Goal: Task Accomplishment & Management: Complete application form

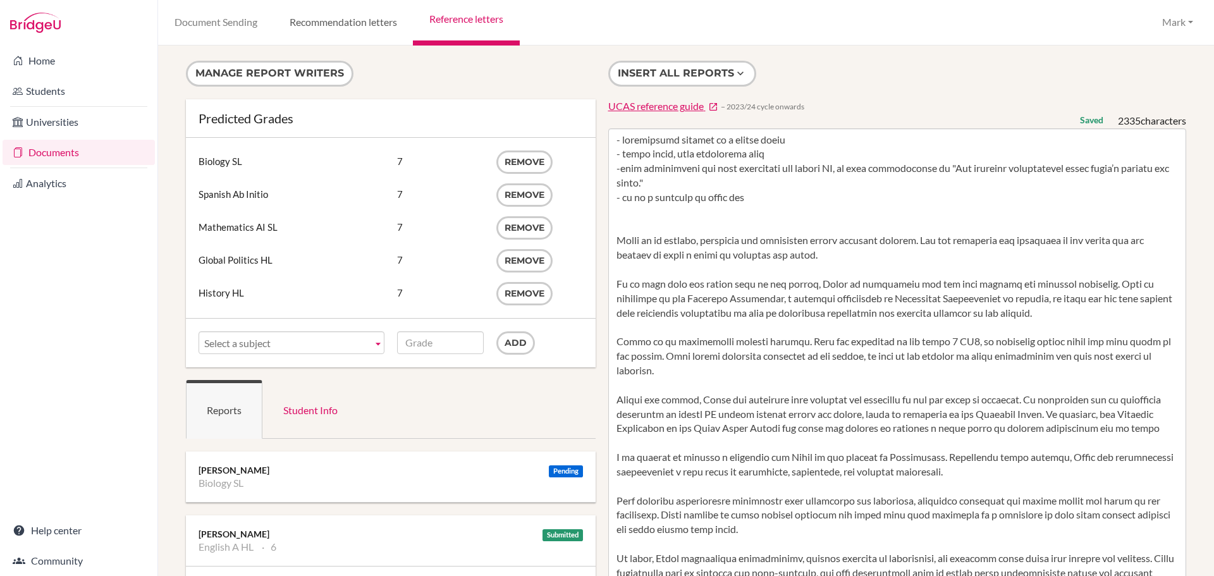
click at [345, 25] on link "Recommendation letters" at bounding box center [343, 23] width 140 height 46
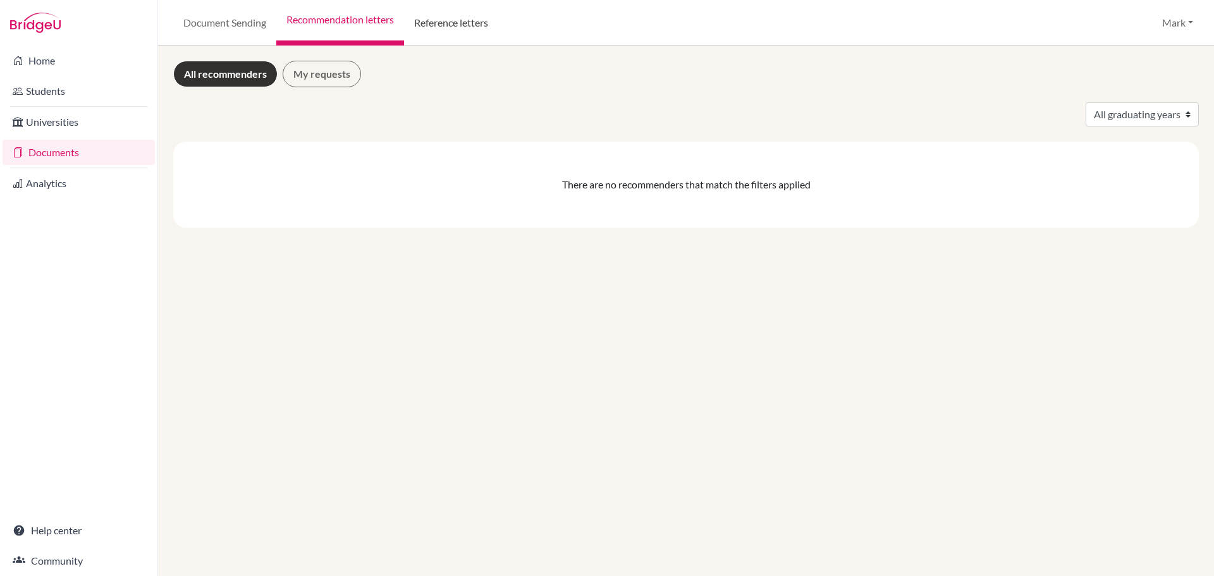
click at [452, 19] on link "Reference letters" at bounding box center [451, 23] width 94 height 46
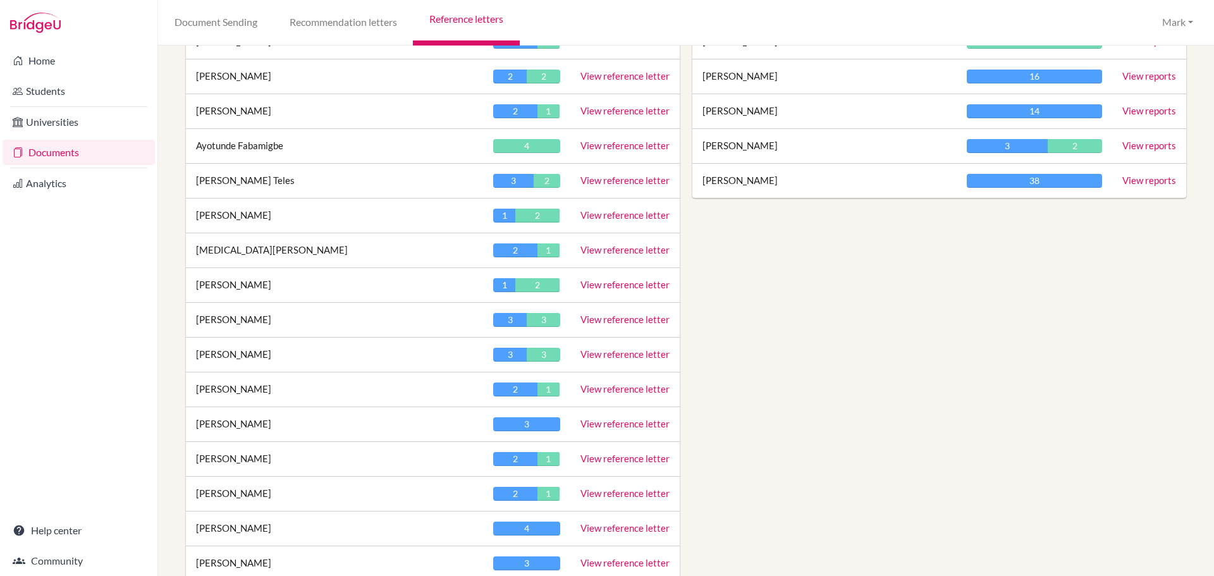
scroll to position [569, 0]
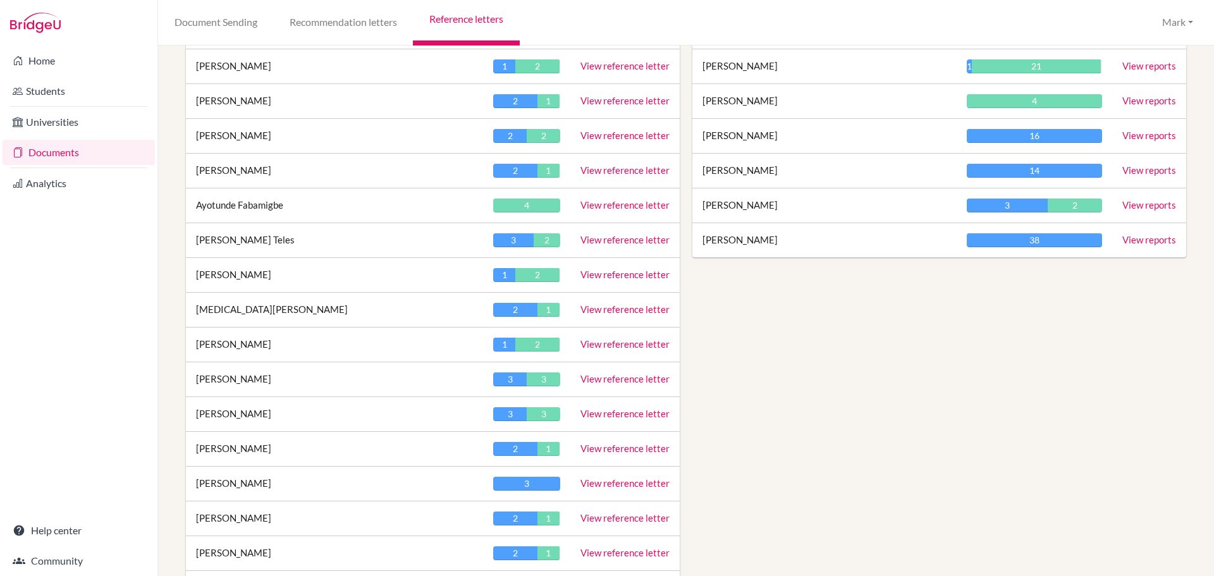
click at [595, 204] on link "View reference letter" at bounding box center [625, 204] width 89 height 11
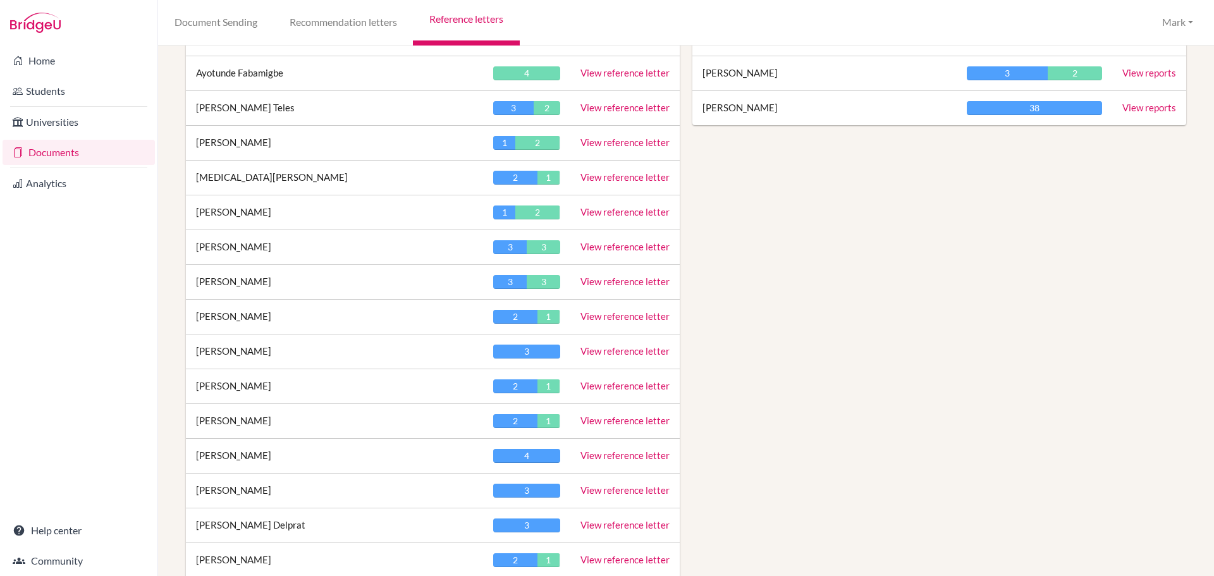
scroll to position [569, 0]
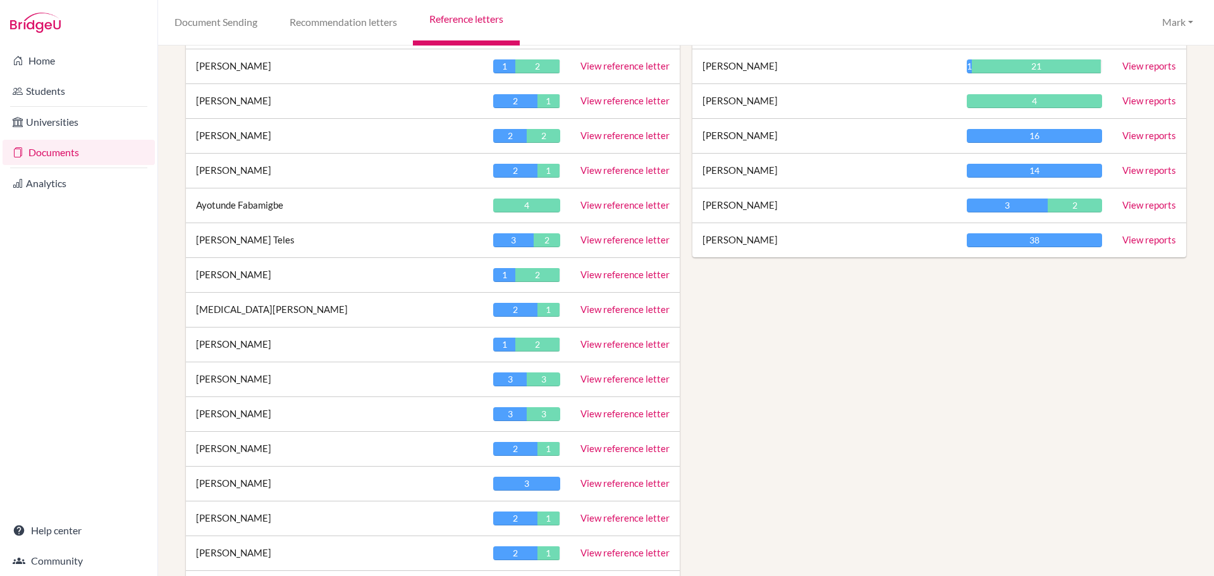
click at [604, 205] on link "View reference letter" at bounding box center [625, 204] width 89 height 11
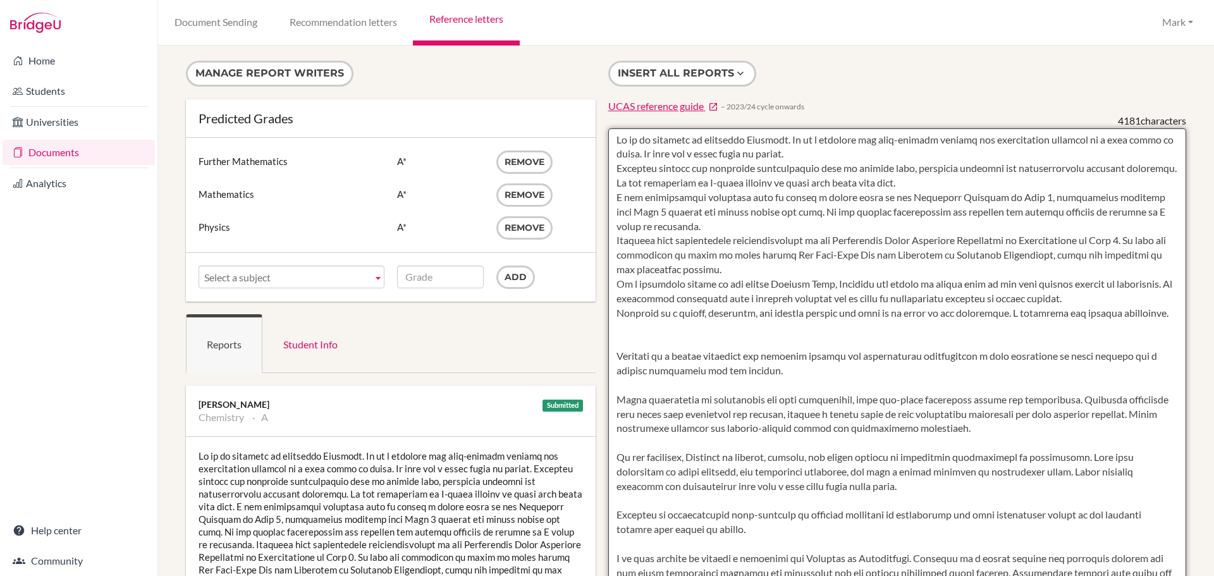
drag, startPoint x: 665, startPoint y: 331, endPoint x: 605, endPoint y: 168, distance: 174.7
click at [609, 168] on textarea at bounding box center [898, 493] width 579 height 731
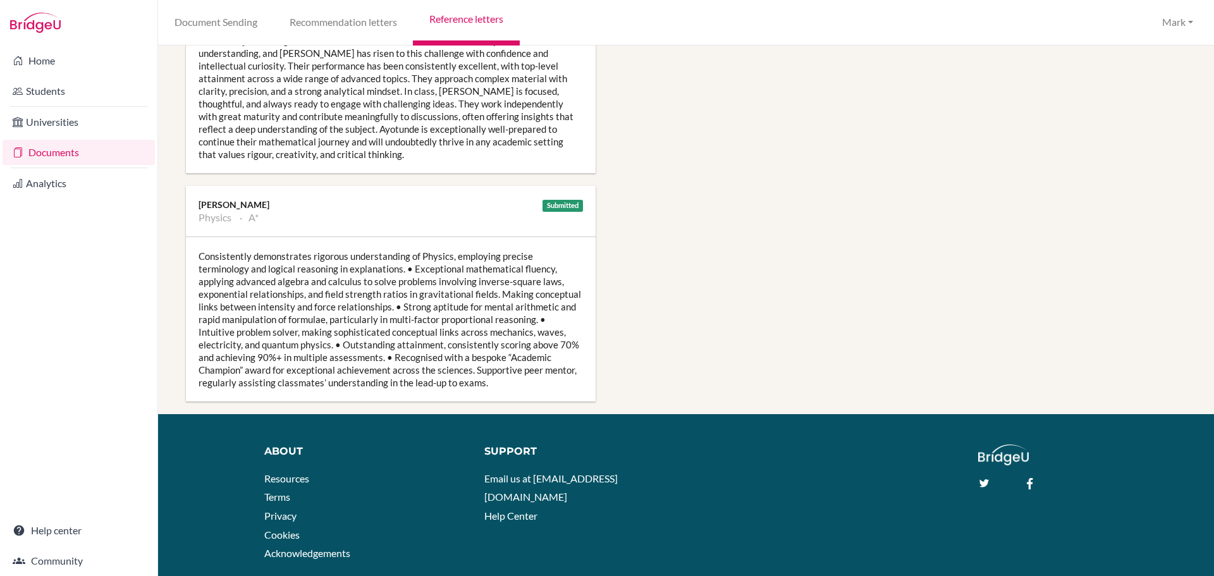
scroll to position [992, 0]
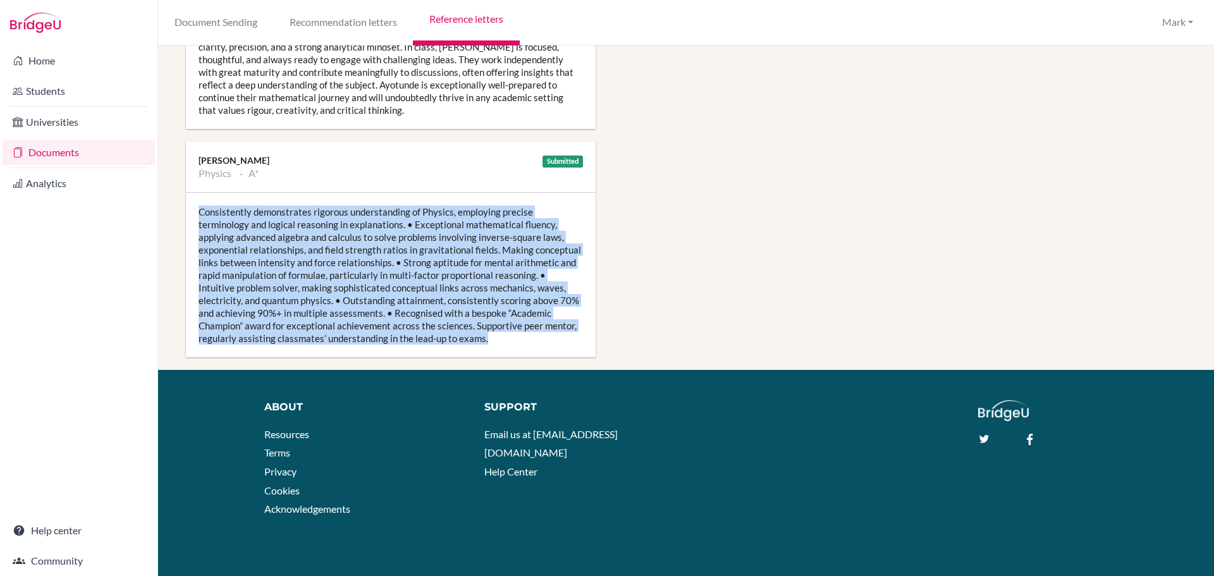
drag, startPoint x: 493, startPoint y: 335, endPoint x: 209, endPoint y: 213, distance: 309.5
click at [199, 207] on div "Consistently demonstrates rigorous understanding of Physics, employing precise …" at bounding box center [391, 275] width 410 height 164
copy div "Consistently demonstrates rigorous understanding of Physics, employing precise …"
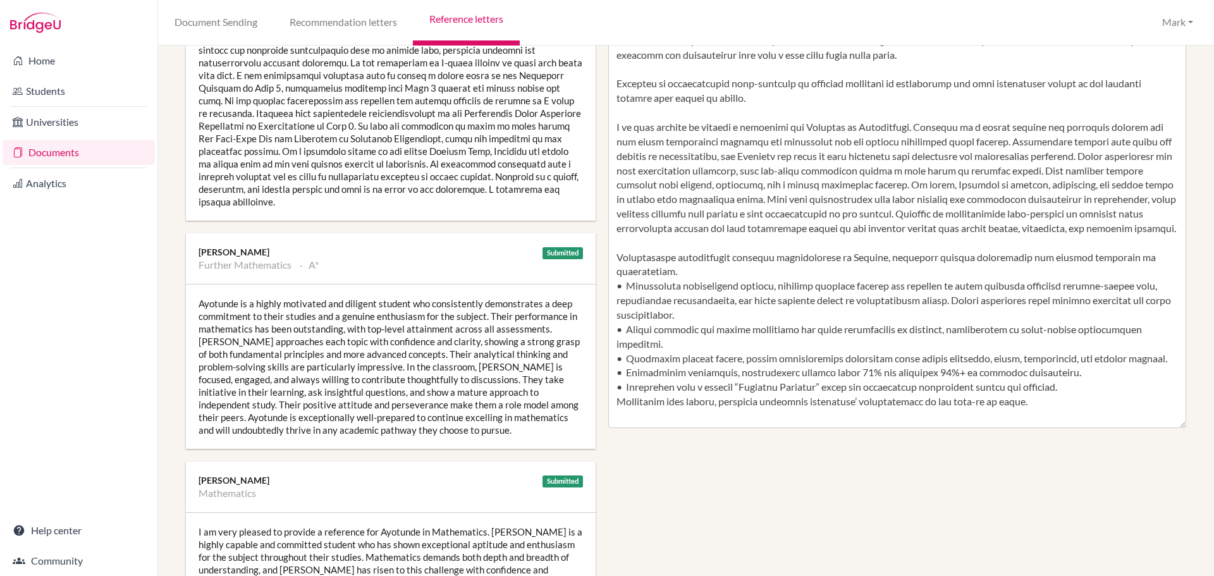
scroll to position [423, 0]
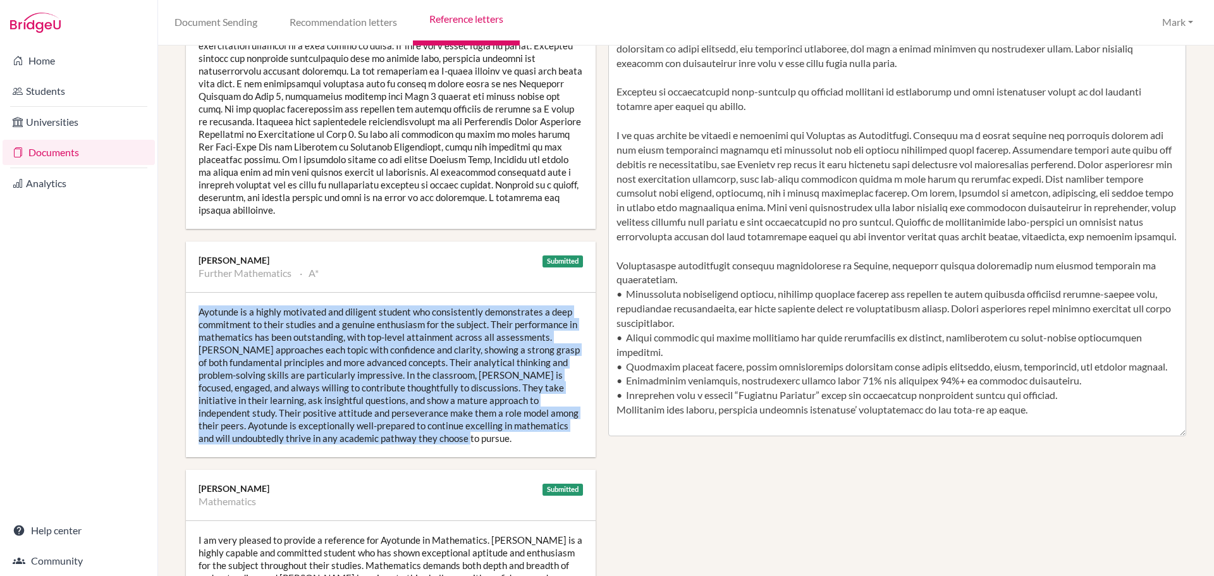
drag, startPoint x: 435, startPoint y: 442, endPoint x: 197, endPoint y: 311, distance: 271.8
click at [197, 311] on div "Ayotunde is a highly motivated and diligent student who consistently demonstrat…" at bounding box center [391, 375] width 410 height 164
copy div "Ayotunde is a highly motivated and diligent student who consistently demonstrat…"
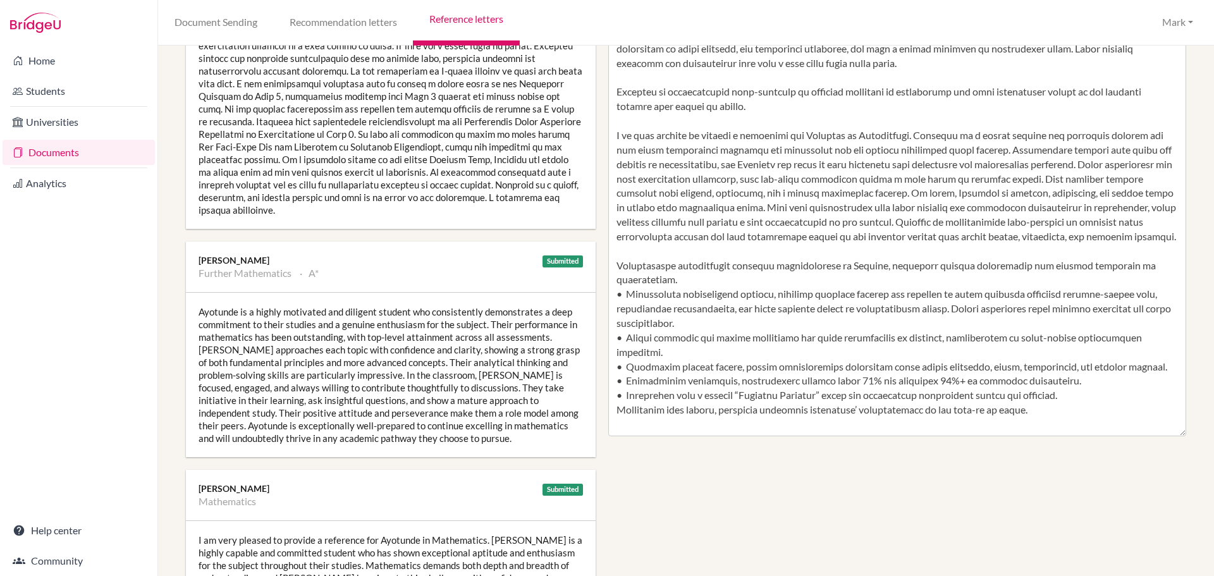
click at [636, 462] on div "Manage report writers Predicted Grades Subject Further Mathematics Grade A* Rem…" at bounding box center [686, 289] width 1013 height 1302
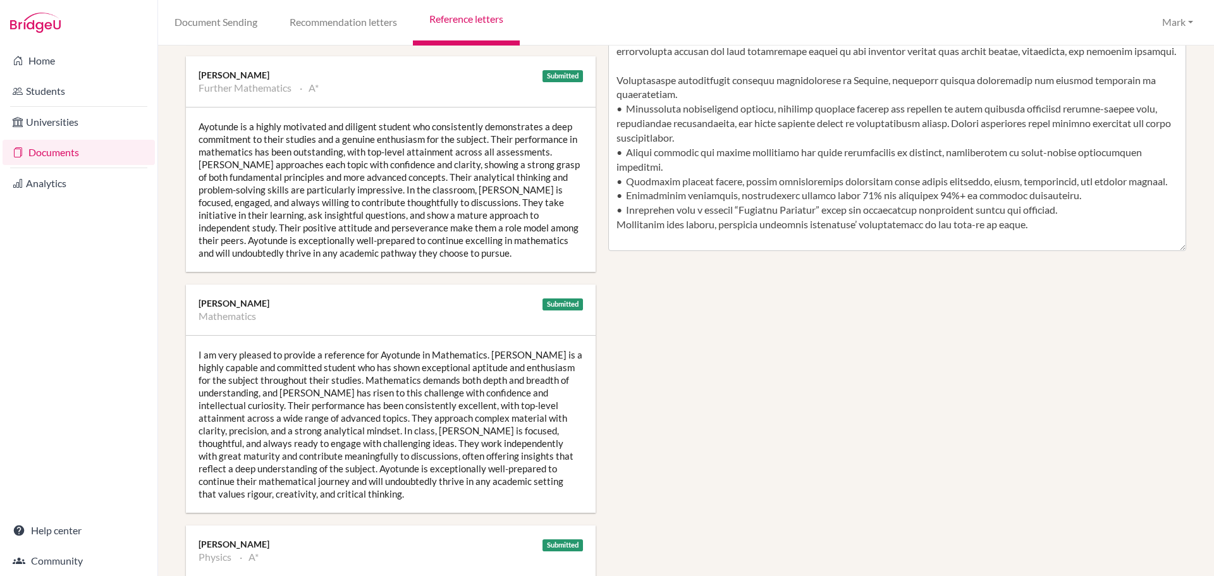
scroll to position [613, 0]
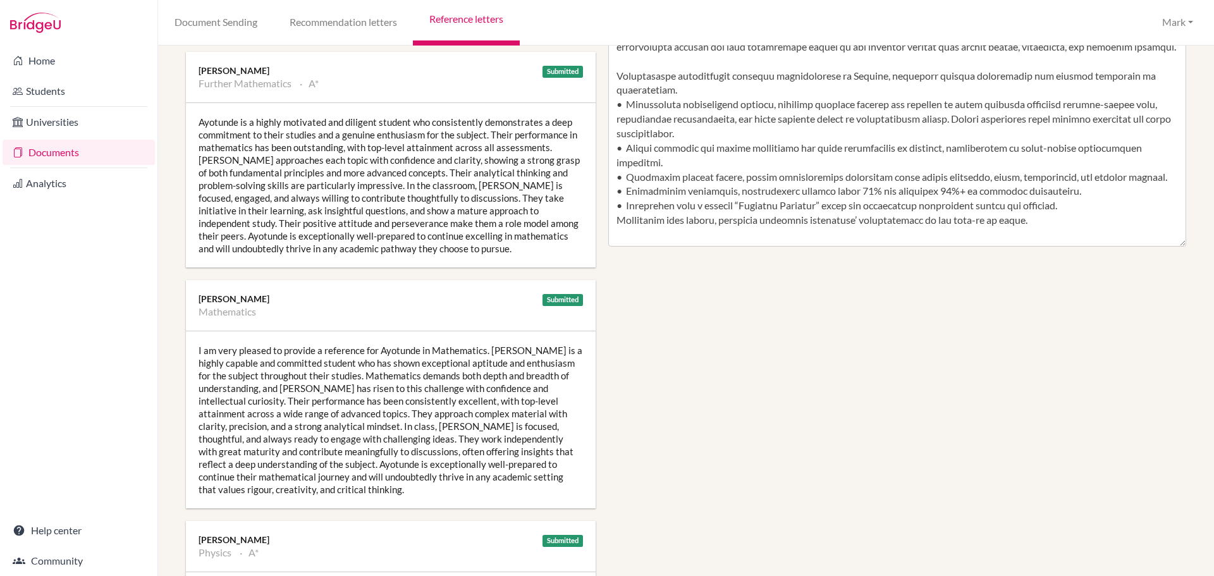
click at [317, 464] on div "I am very pleased to provide a reference for Ayotunde in Mathematics. Ayotunde …" at bounding box center [391, 419] width 410 height 177
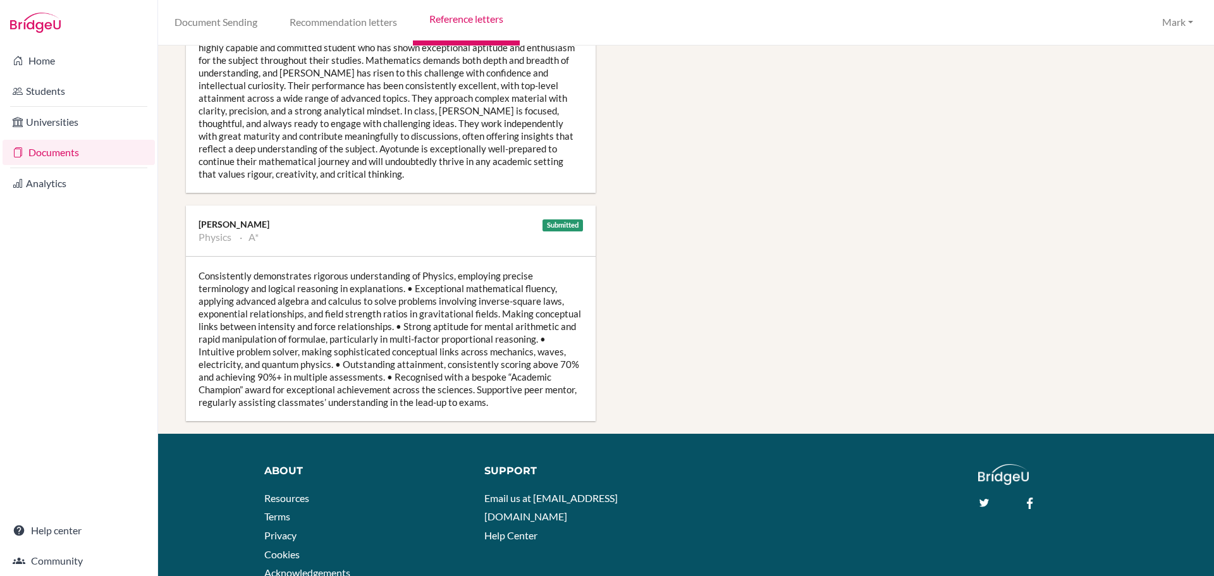
scroll to position [929, 0]
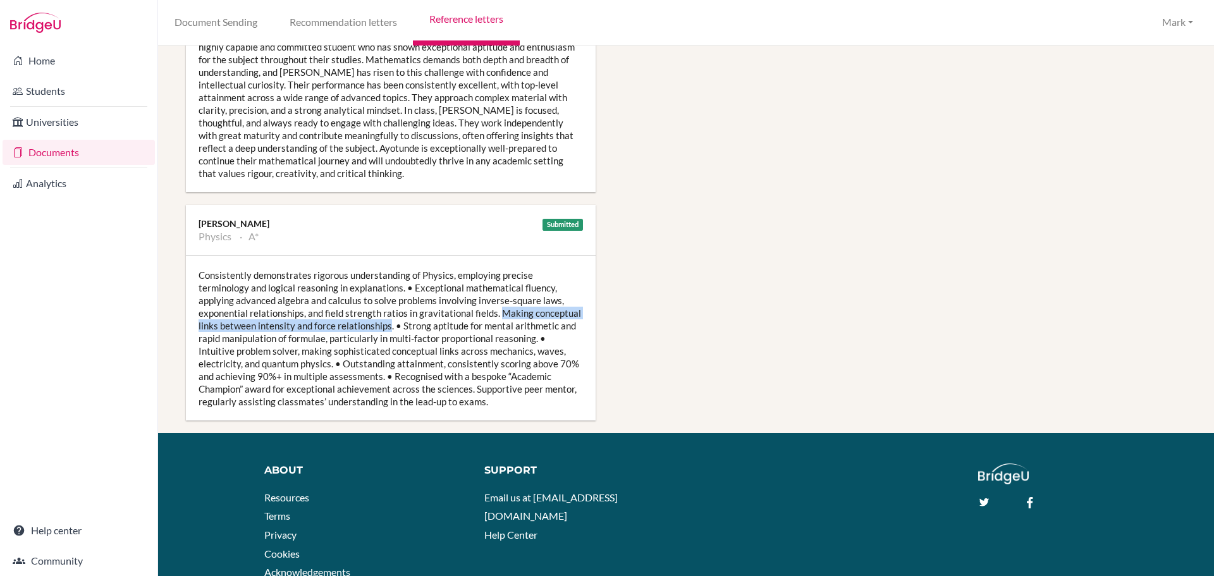
drag, startPoint x: 391, startPoint y: 324, endPoint x: 500, endPoint y: 312, distance: 109.5
click at [498, 312] on div "Consistently demonstrates rigorous understanding of Physics, employing precise …" at bounding box center [391, 338] width 410 height 164
copy div "Making conceptual links between intensity and force relationships"
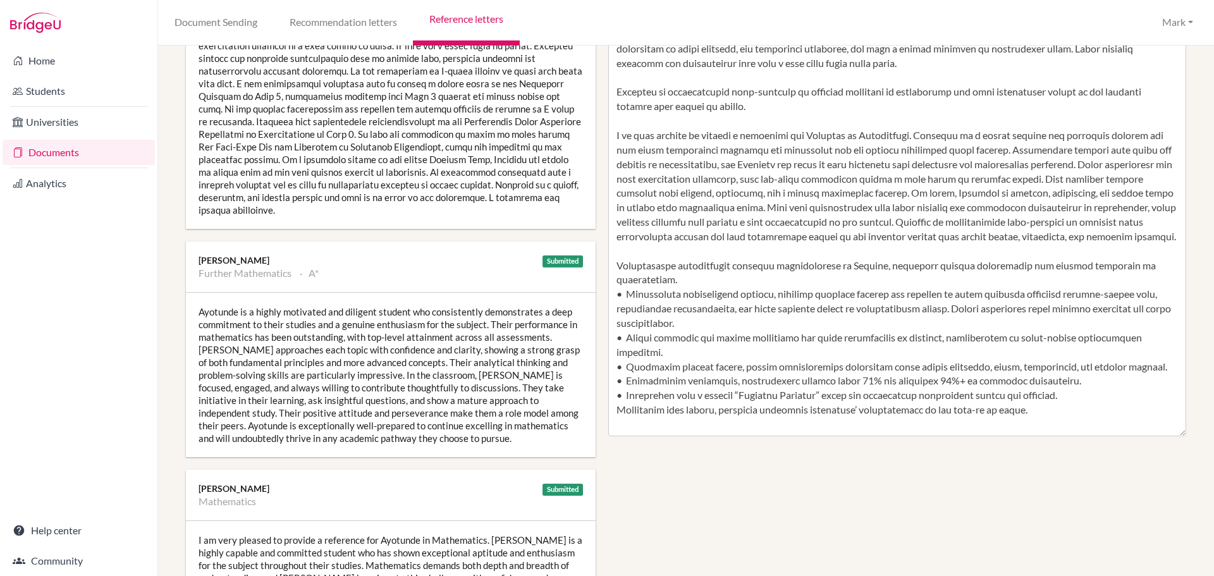
scroll to position [0, 0]
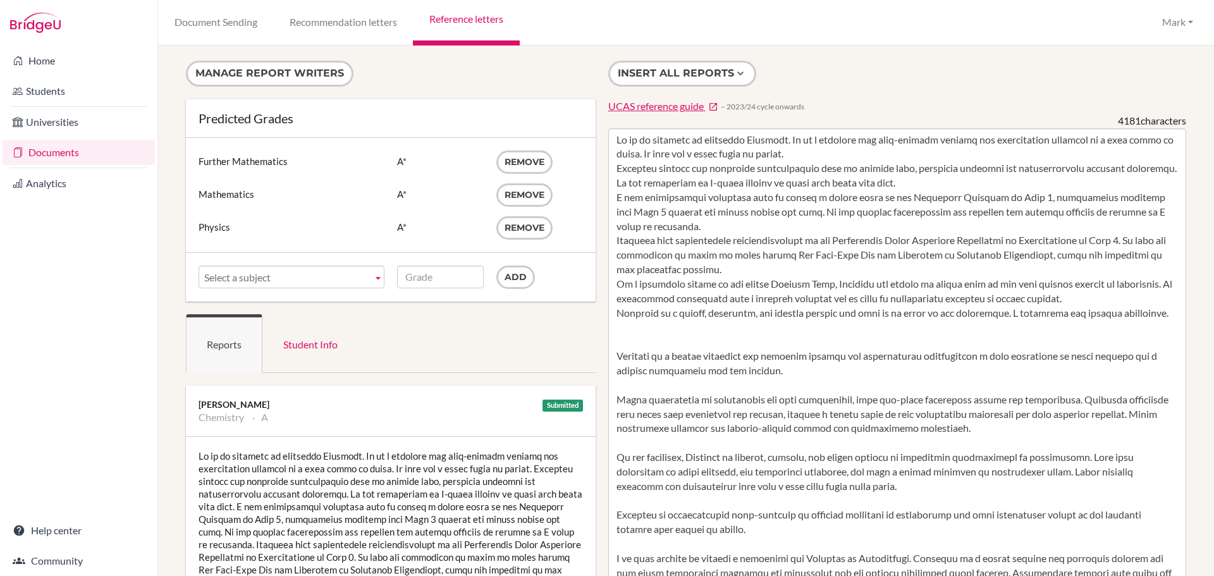
click at [471, 18] on link "Reference letters" at bounding box center [466, 23] width 106 height 46
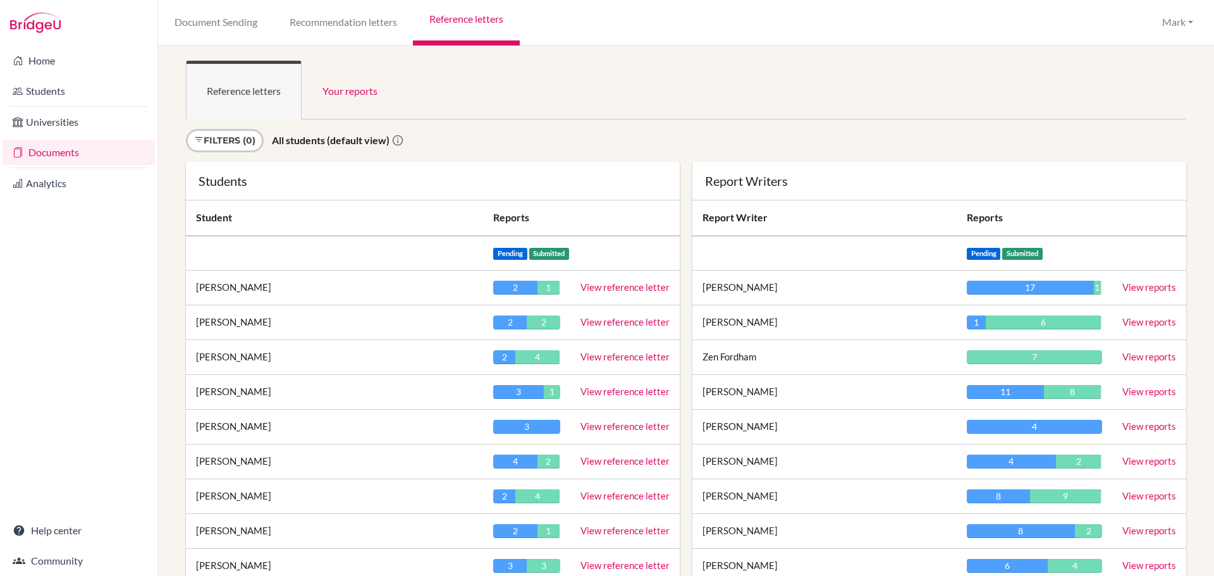
click at [631, 359] on link "View reference letter" at bounding box center [625, 356] width 89 height 11
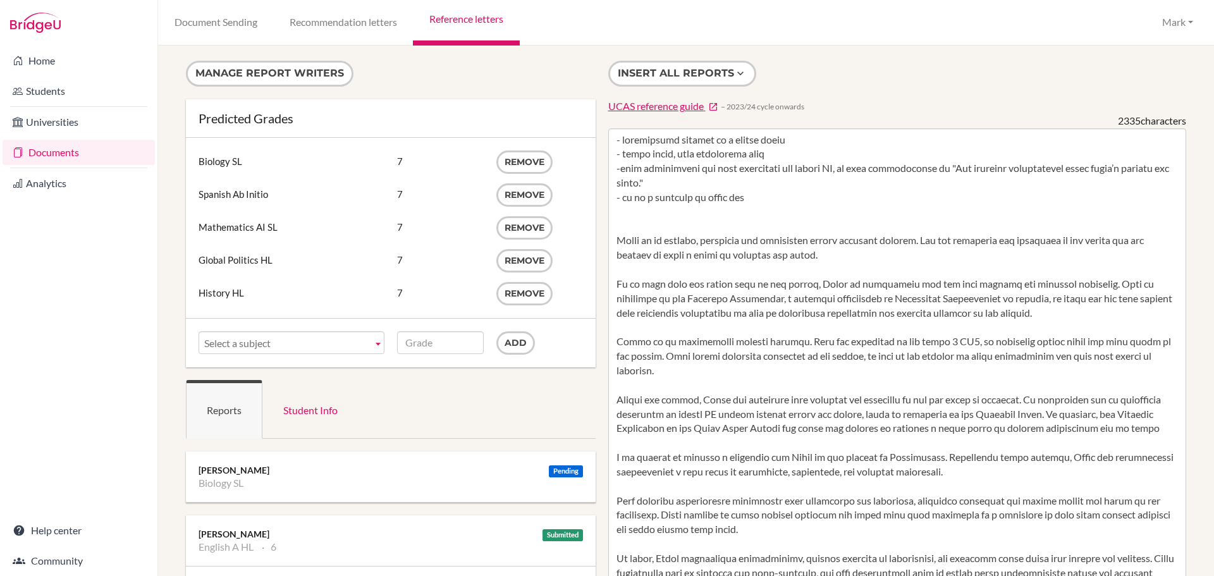
click at [458, 18] on link "Reference letters" at bounding box center [466, 23] width 106 height 46
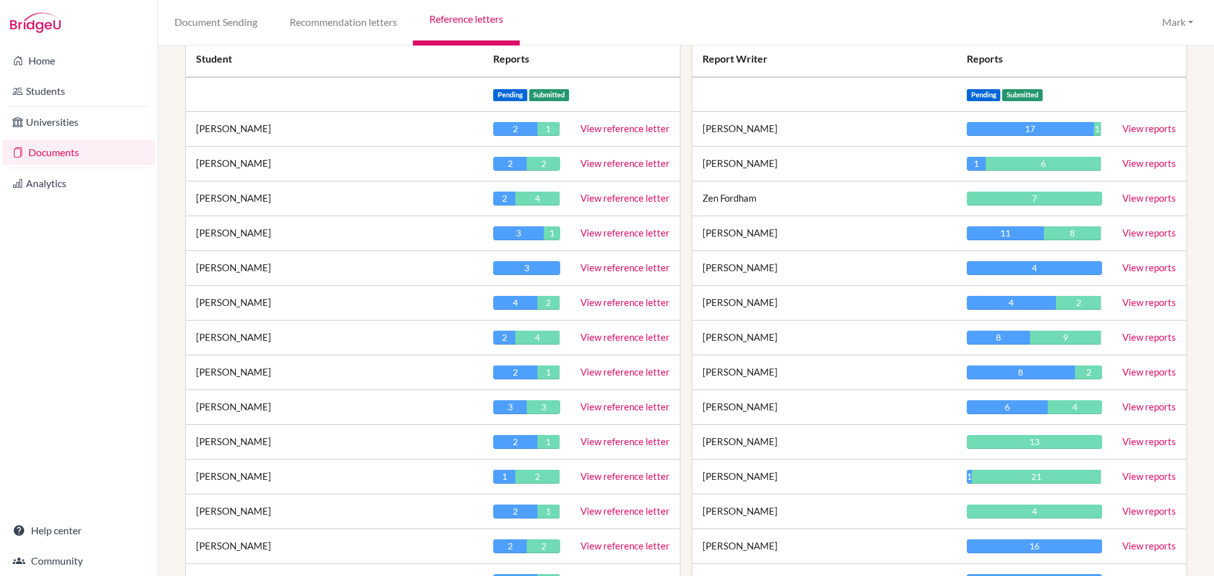
scroll to position [380, 0]
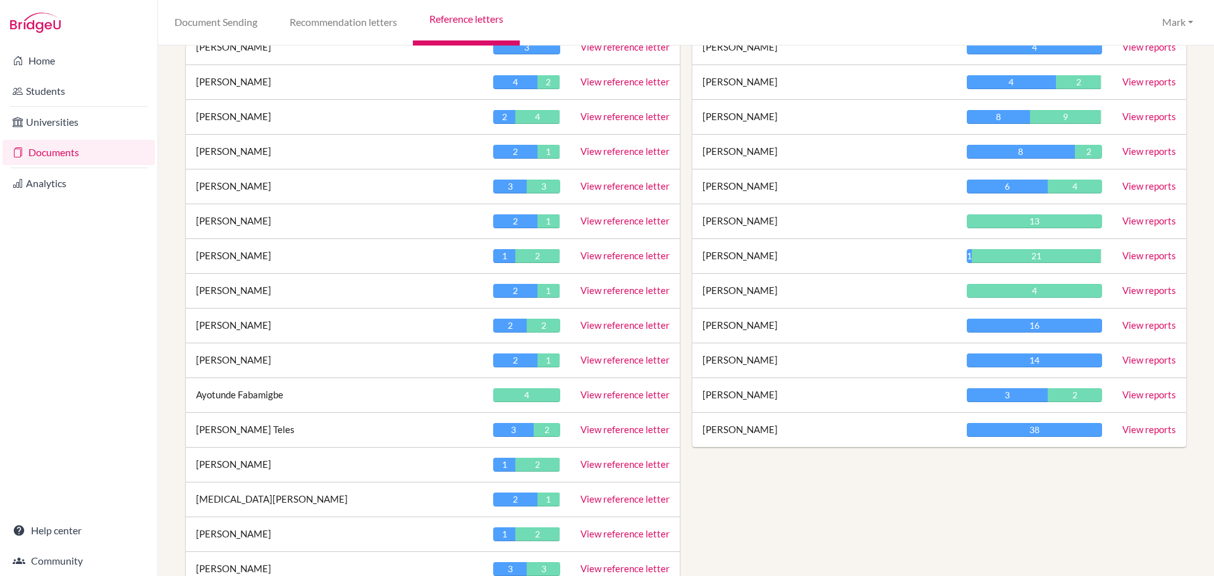
click at [605, 113] on link "View reference letter" at bounding box center [625, 116] width 89 height 11
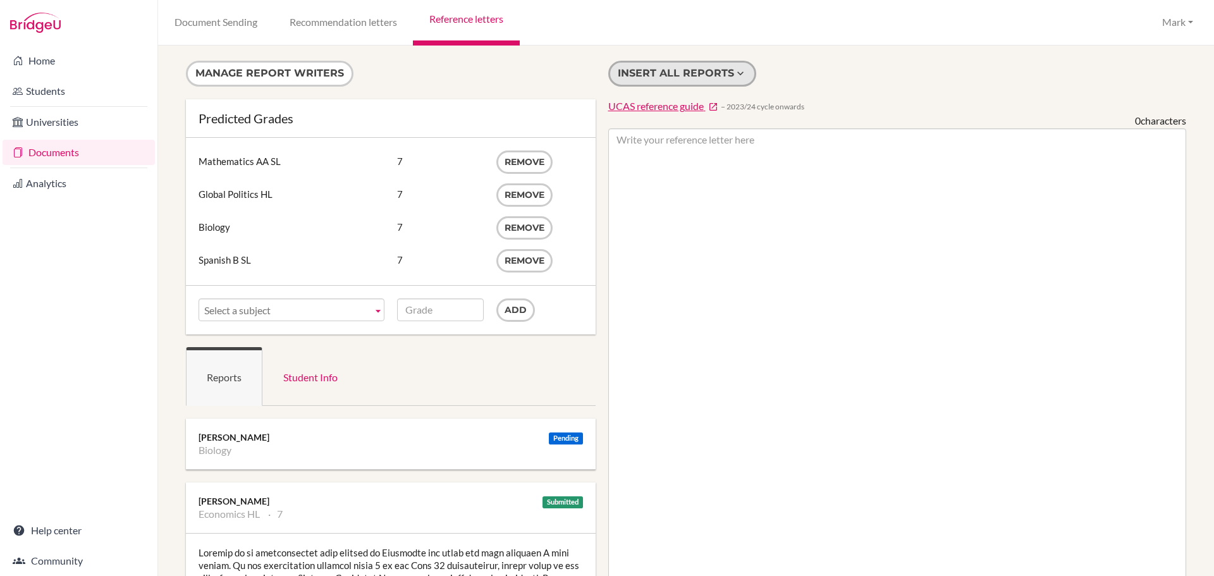
click at [650, 61] on button "Insert all reports" at bounding box center [683, 74] width 148 height 26
type textarea "Michael is an exceptionally able student of Economics and among the most talent…"
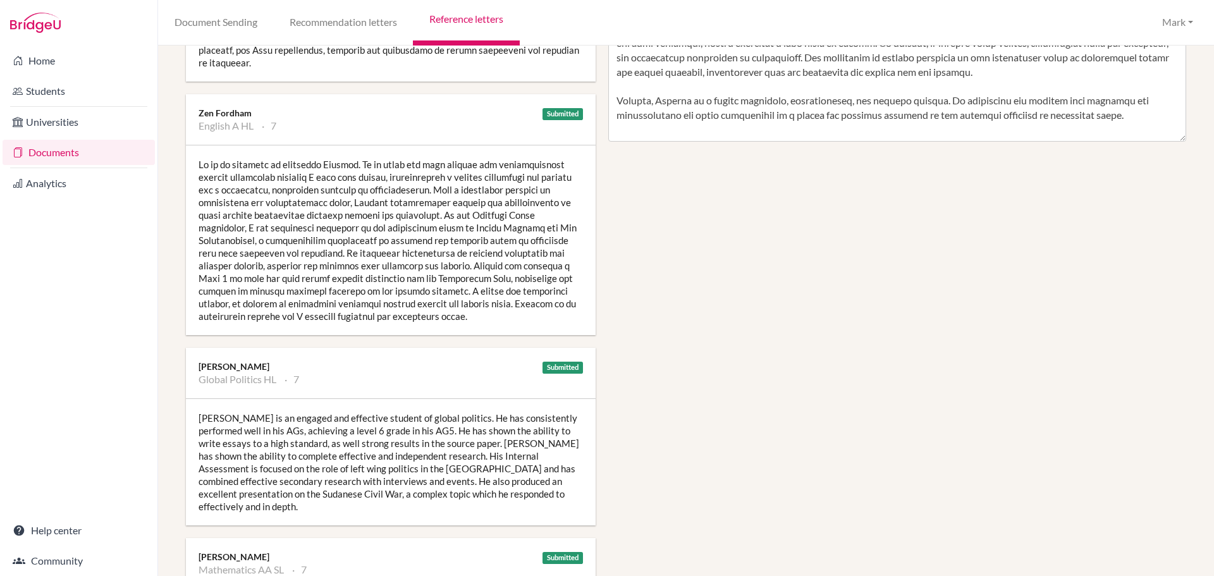
scroll to position [633, 0]
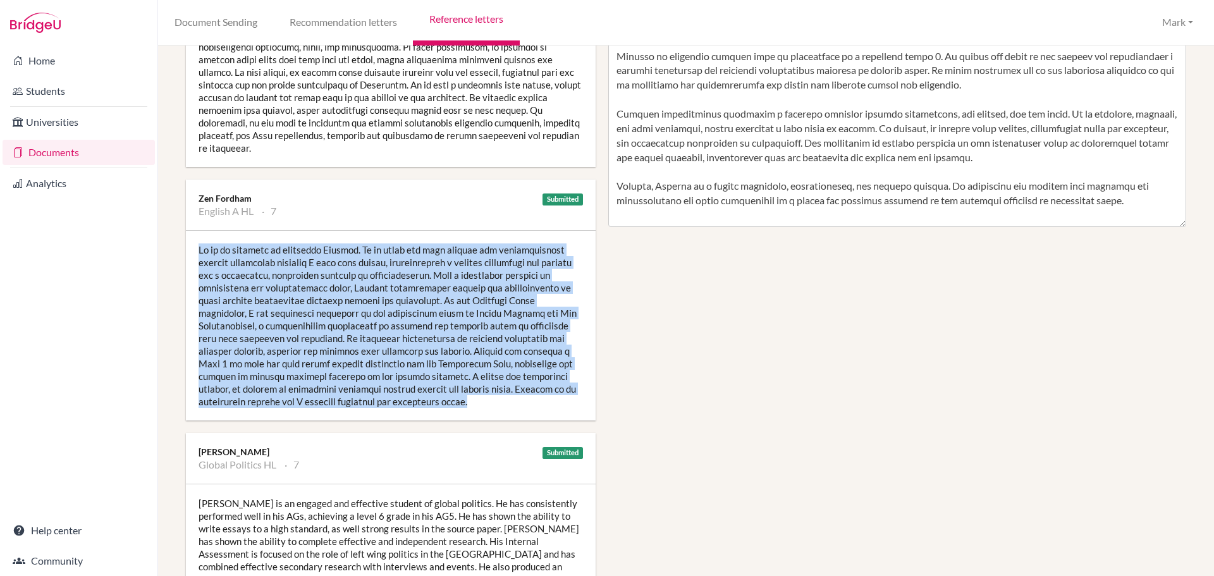
drag, startPoint x: 395, startPoint y: 392, endPoint x: 185, endPoint y: 232, distance: 264.5
click at [185, 232] on div "Manage report writers Predicted Grades Subject Mathematics AA SL Grade 7 Remove…" at bounding box center [391, 178] width 423 height 1500
copy div "It is my pleasure to recommend Michael. He is among the most capable and intell…"
click at [712, 360] on div "Manage report writers Predicted Grades Subject Mathematics AA SL Grade 7 Remove…" at bounding box center [686, 178] width 1013 height 1500
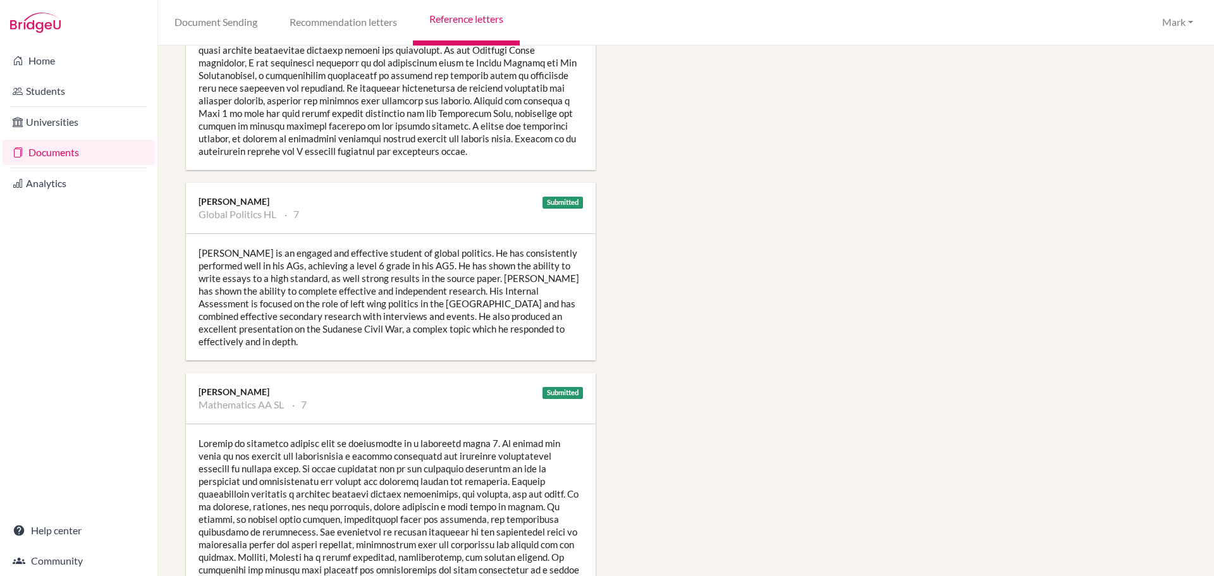
scroll to position [949, 0]
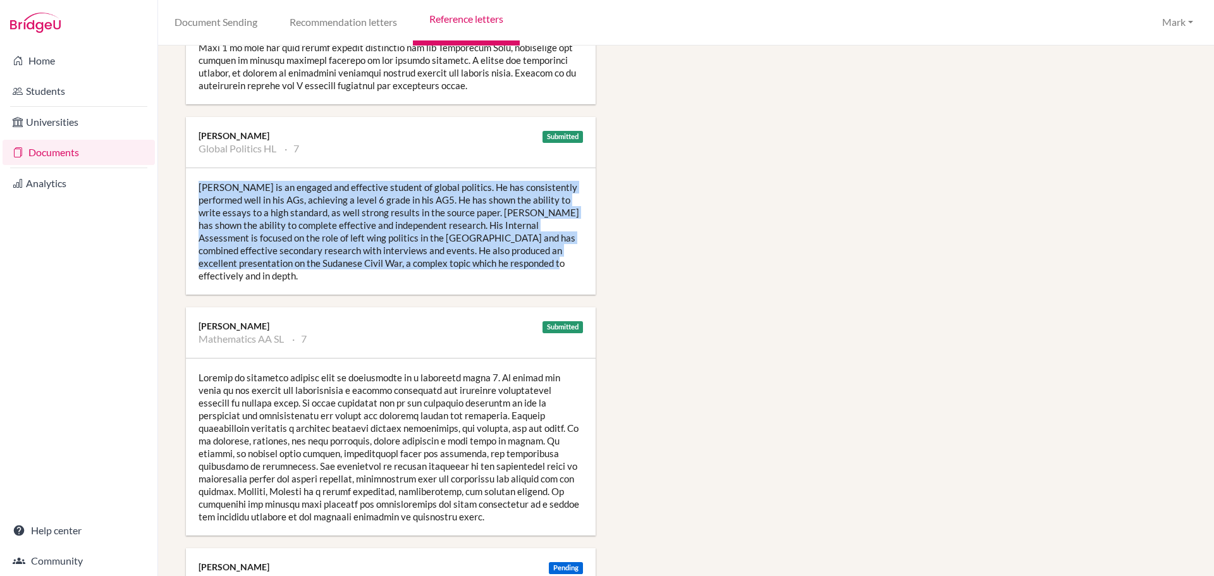
drag, startPoint x: 486, startPoint y: 252, endPoint x: 182, endPoint y: 176, distance: 313.0
copy div "Michael is an engaged and effective student of global politics. He has consiste…"
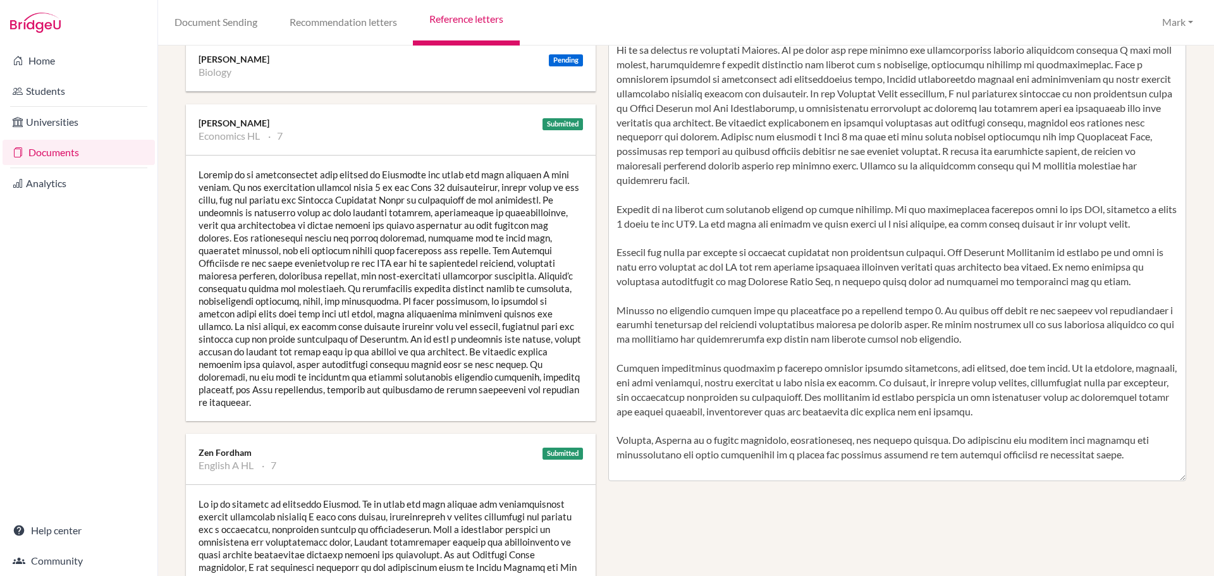
scroll to position [380, 0]
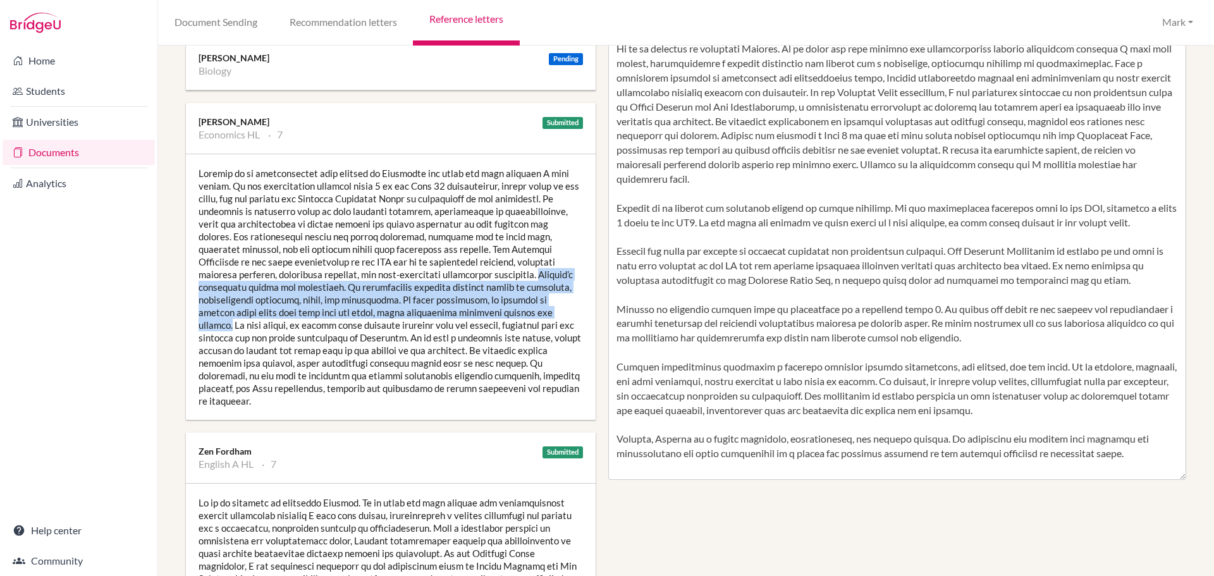
drag, startPoint x: 545, startPoint y: 312, endPoint x: 500, endPoint y: 277, distance: 57.7
click at [500, 277] on div at bounding box center [391, 287] width 410 height 266
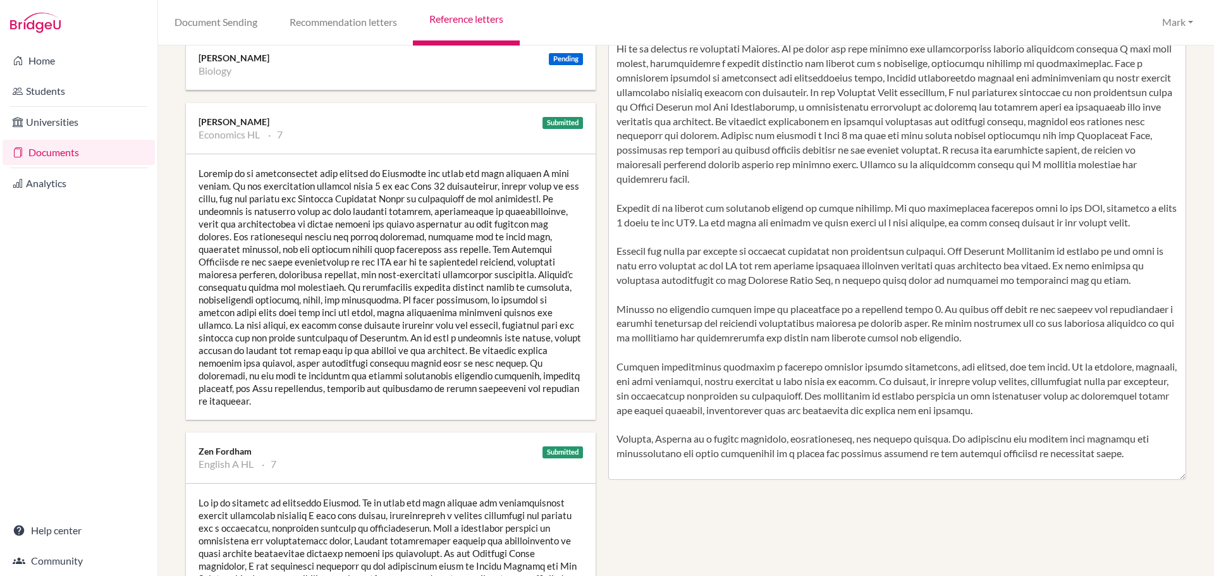
click at [472, 238] on div at bounding box center [391, 287] width 410 height 266
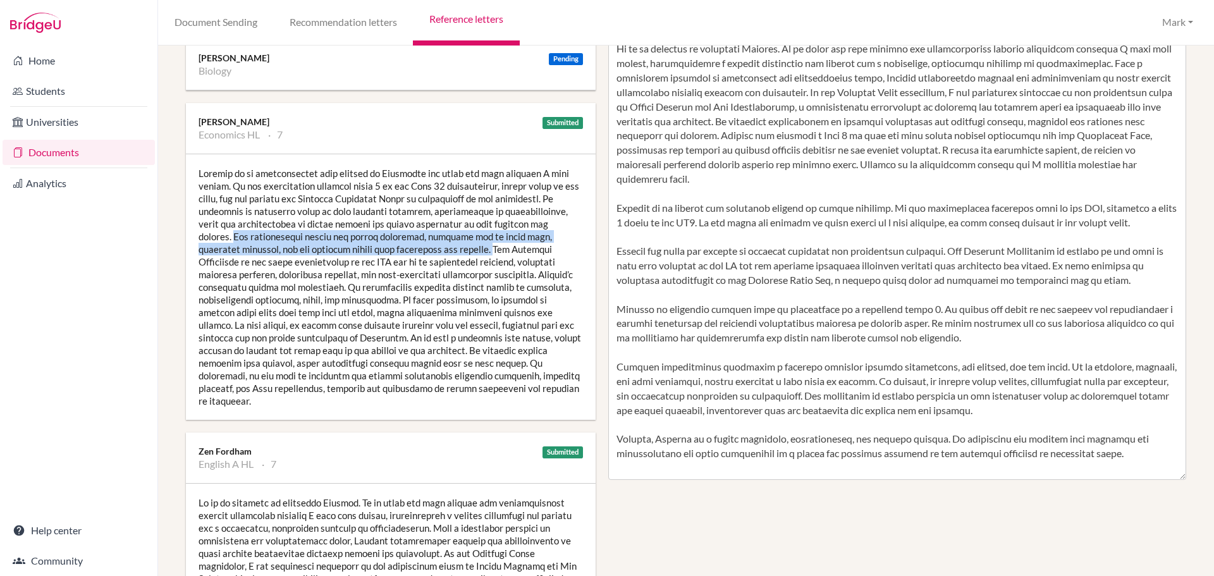
drag, startPoint x: 233, startPoint y: 237, endPoint x: 462, endPoint y: 252, distance: 230.1
click at [462, 252] on div at bounding box center [391, 287] width 410 height 266
copy div "His quantitative skills are highly developed, enabling him to apply data, const…"
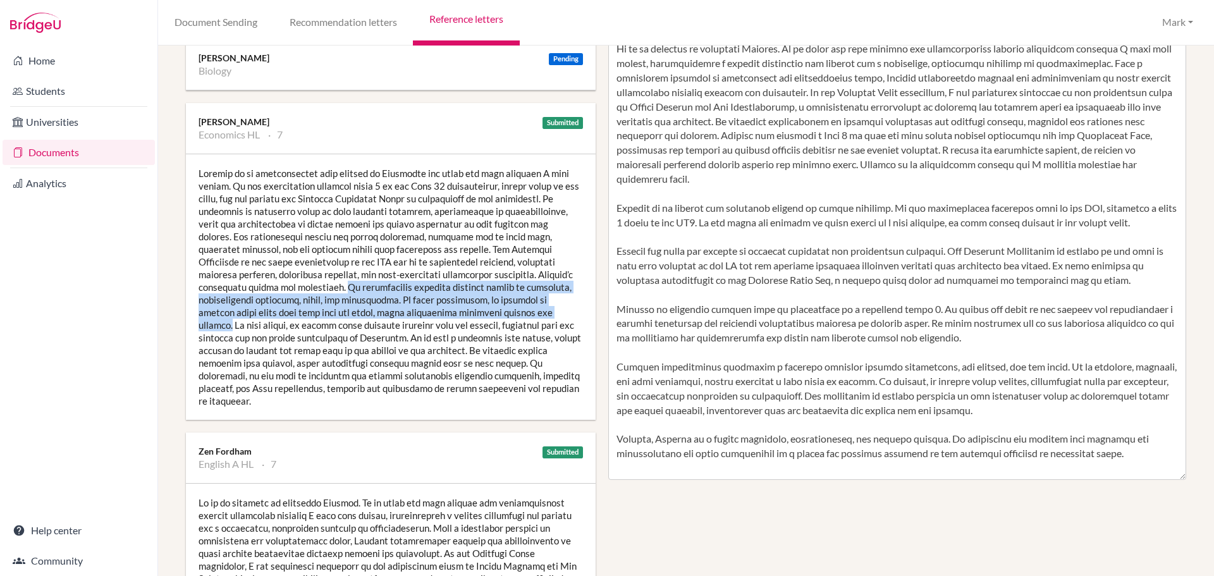
drag, startPoint x: 330, startPoint y: 285, endPoint x: 546, endPoint y: 310, distance: 217.1
click at [546, 310] on div at bounding box center [391, 287] width 410 height 266
copy div "He consistently develops extended chains of reasoning, demonstrating precision,…"
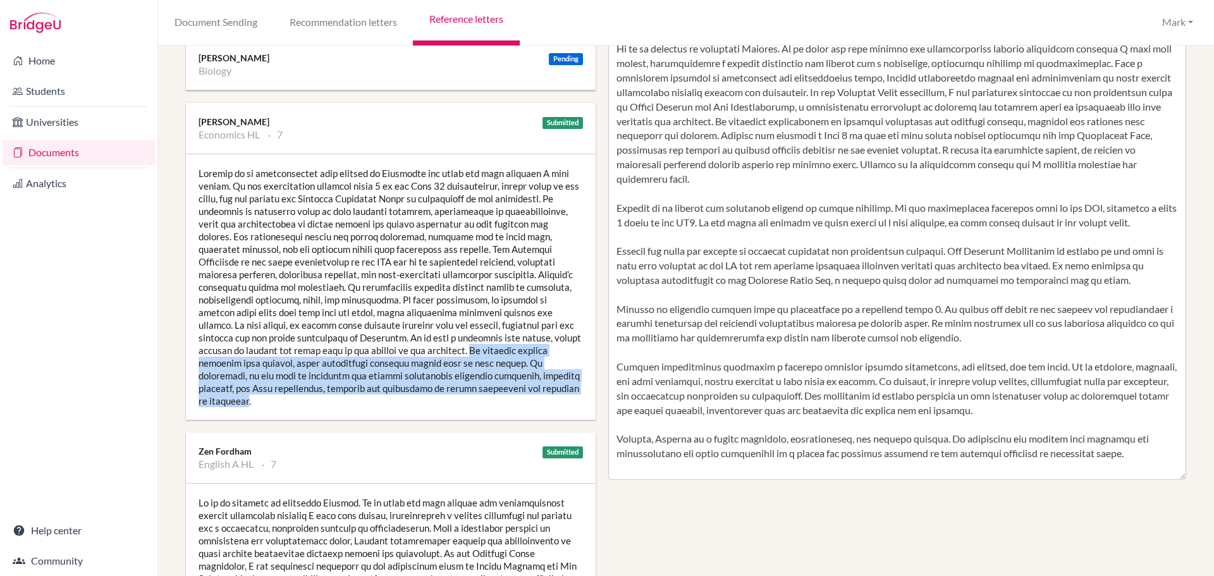
drag, startPoint x: 459, startPoint y: 378, endPoint x: 514, endPoint y: 380, distance: 54.4
click at [535, 390] on div at bounding box center [391, 287] width 410 height 266
copy div "He explains complex concepts with clarity, often simplifying advanced topics su…"
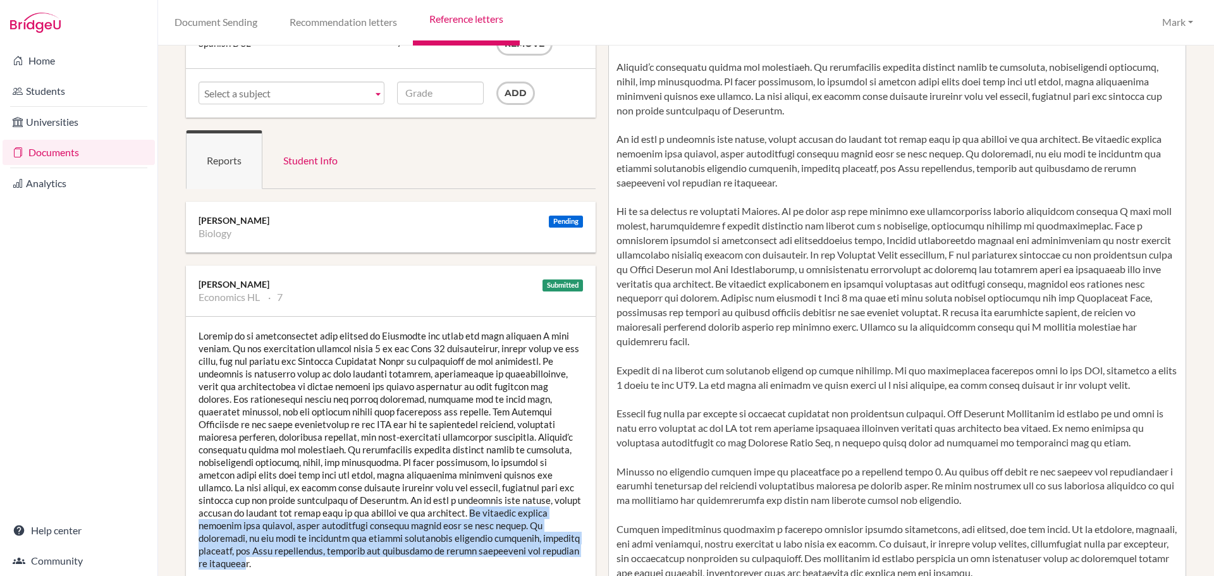
scroll to position [0, 0]
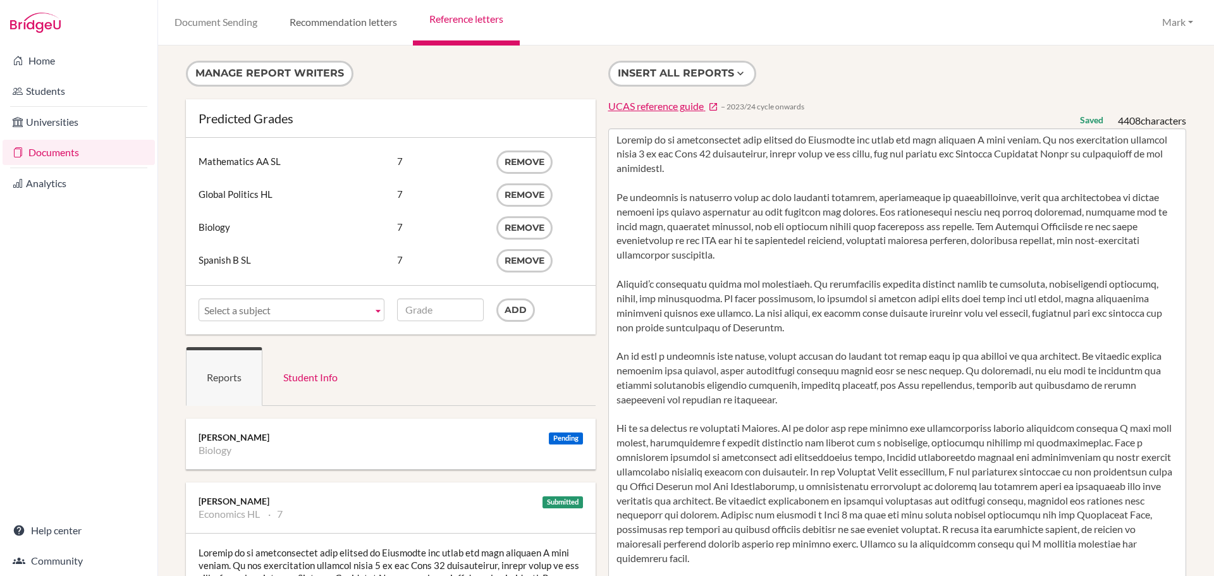
click at [335, 28] on link "Recommendation letters" at bounding box center [343, 23] width 140 height 46
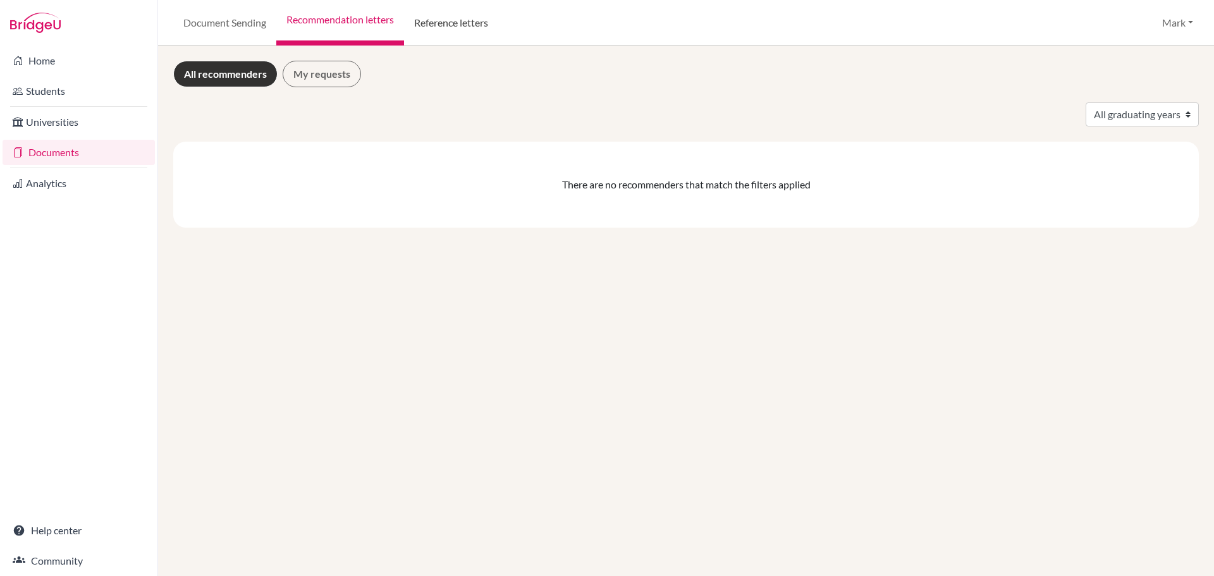
click at [435, 28] on link "Reference letters" at bounding box center [451, 23] width 94 height 46
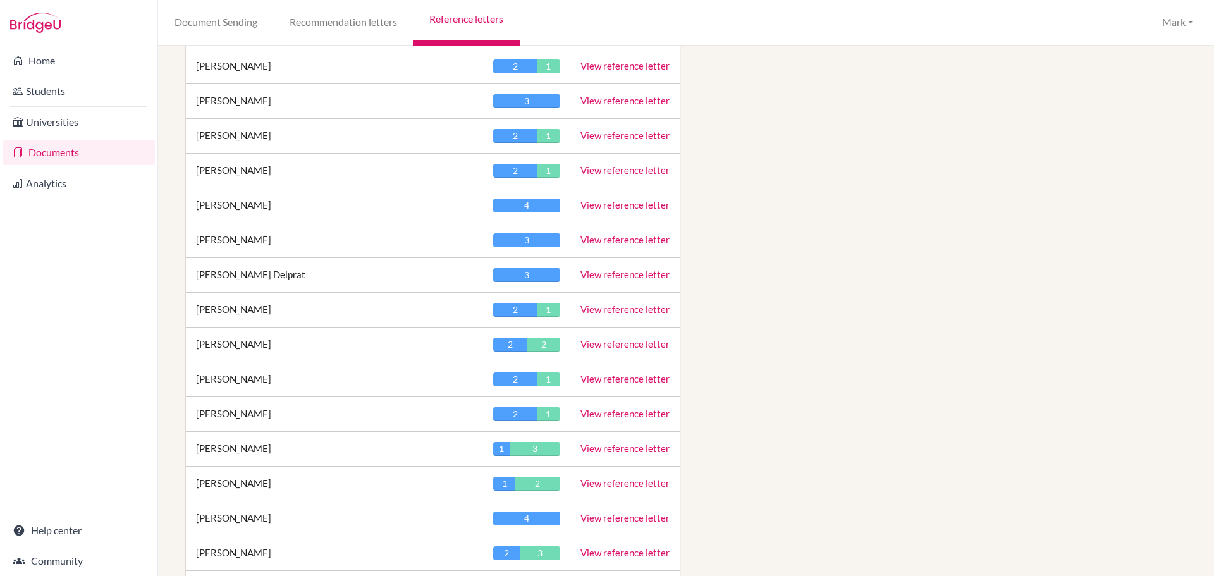
scroll to position [949, 0]
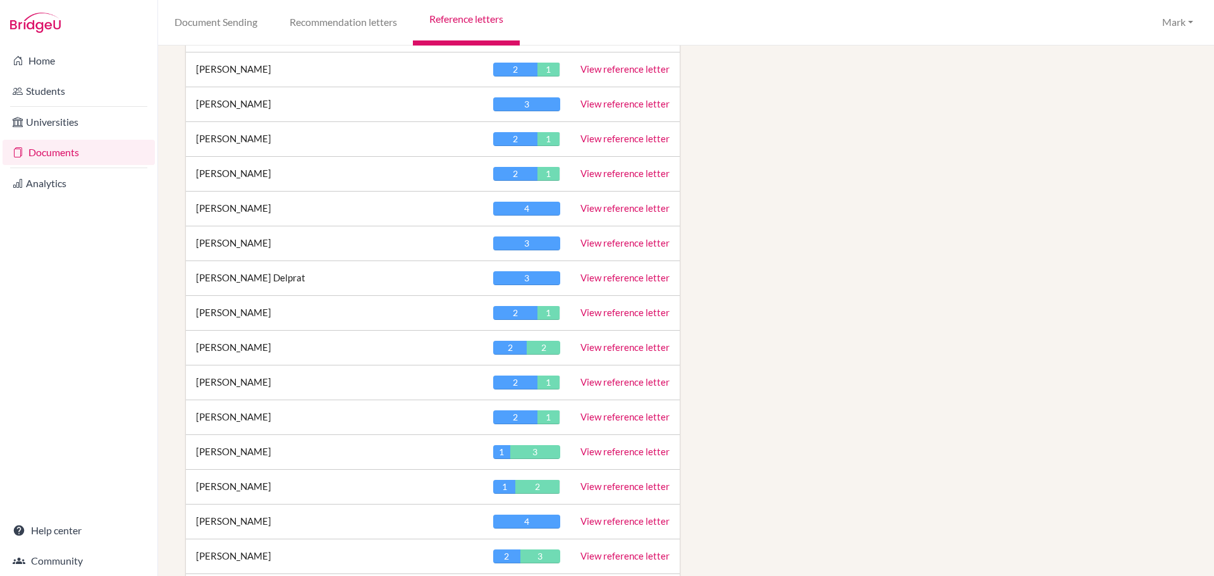
click at [629, 144] on link "View reference letter" at bounding box center [625, 138] width 89 height 11
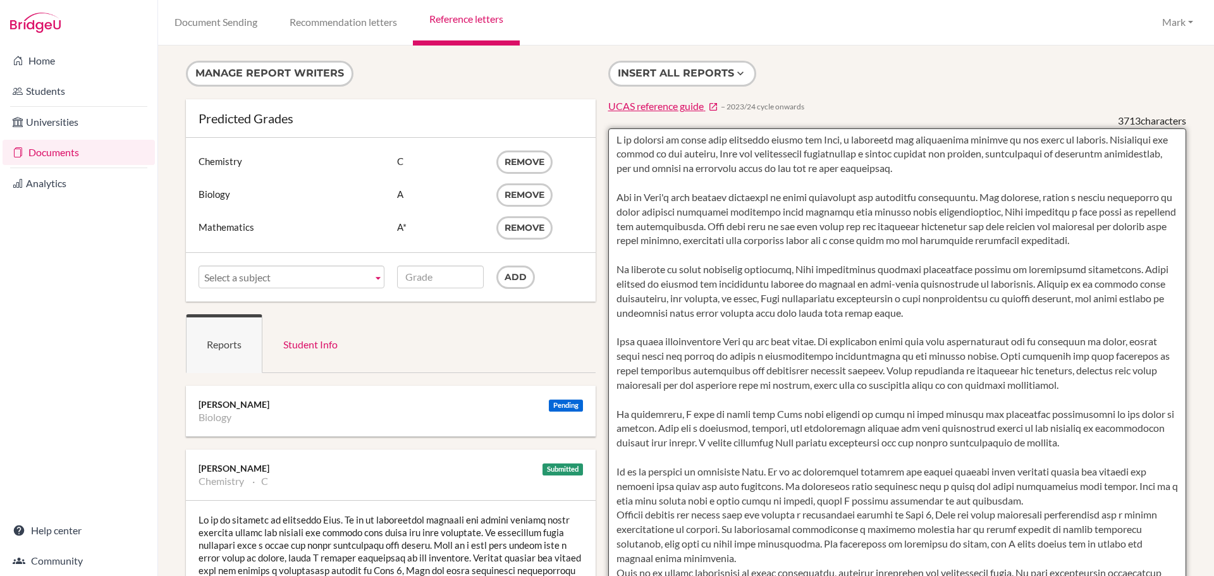
drag, startPoint x: 806, startPoint y: 381, endPoint x: 521, endPoint y: 8, distance: 469.4
click at [521, 8] on div "Document Sending Recommendation letters Reference letters Mark Profile School S…" at bounding box center [686, 288] width 1056 height 576
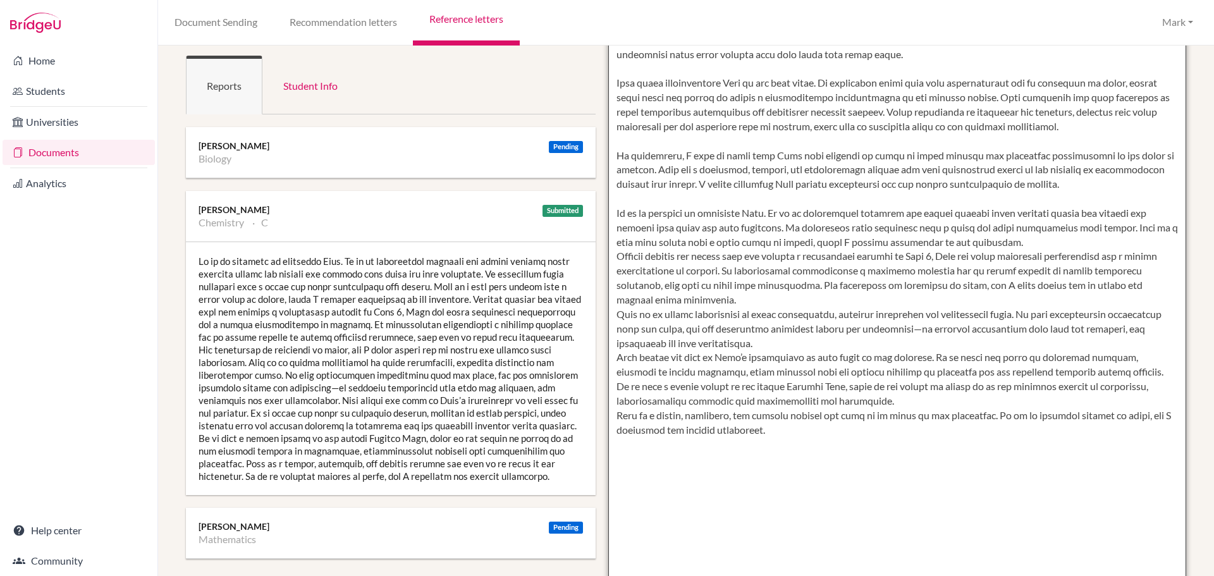
scroll to position [443, 0]
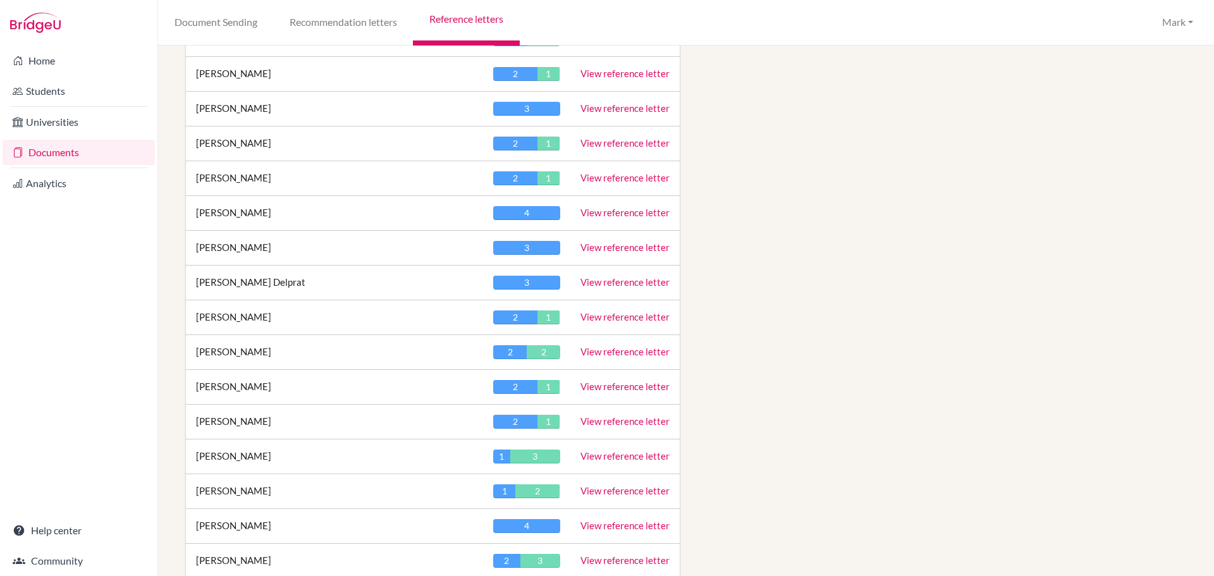
scroll to position [949, 0]
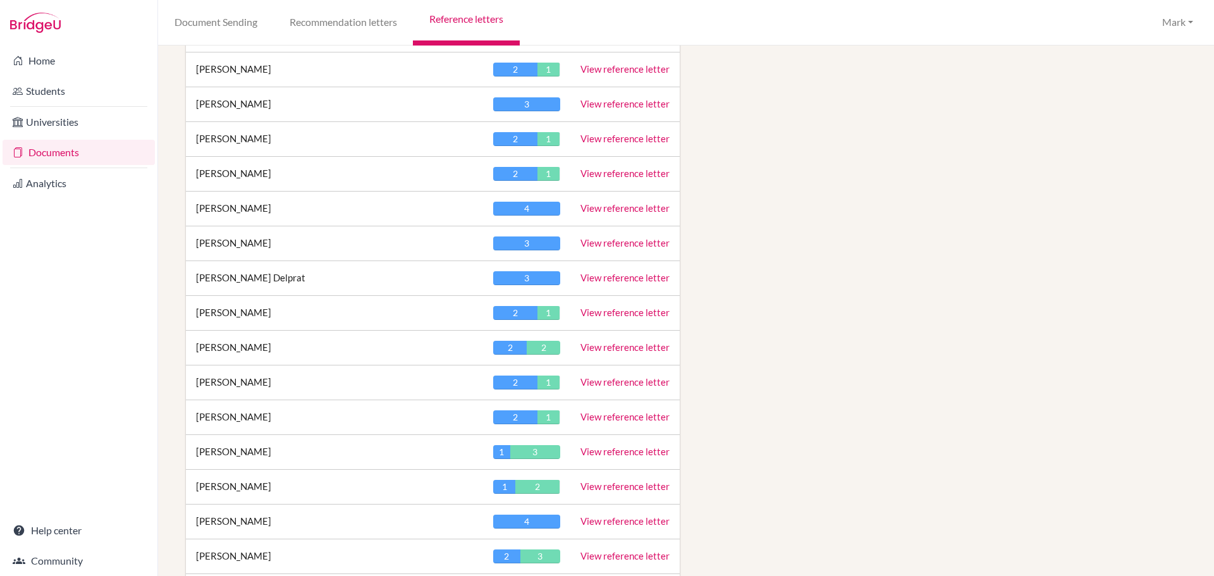
click at [626, 138] on link "View reference letter" at bounding box center [625, 138] width 89 height 11
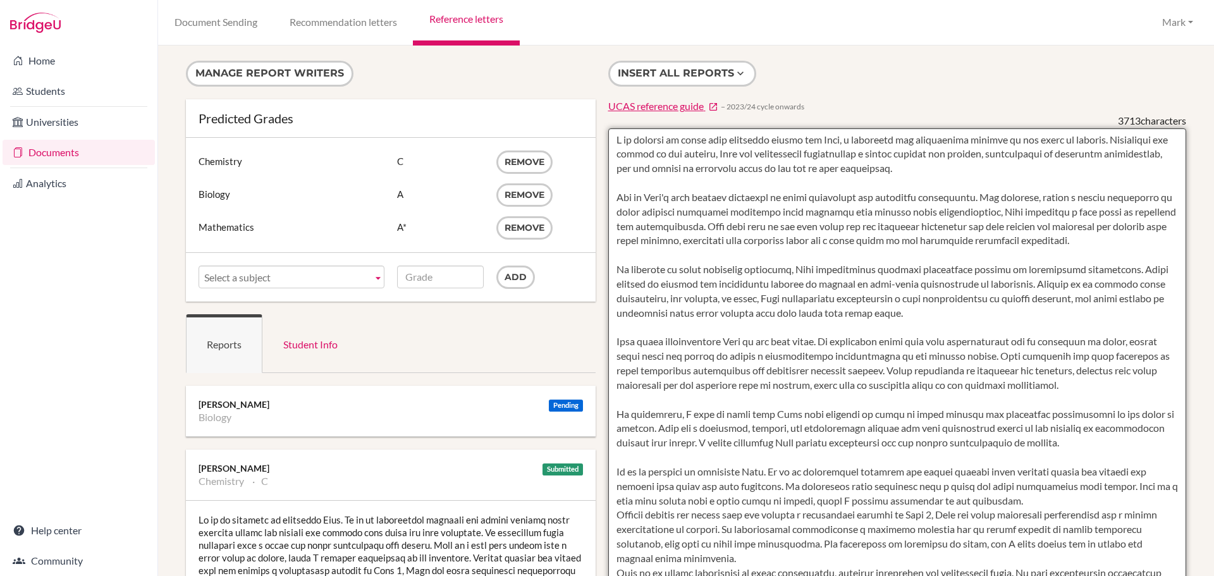
drag, startPoint x: 790, startPoint y: 268, endPoint x: 548, endPoint y: -77, distance: 420.8
click at [548, 0] on html "Home Students Universities Documents Analytics Help center Community Document S…" at bounding box center [607, 288] width 1214 height 576
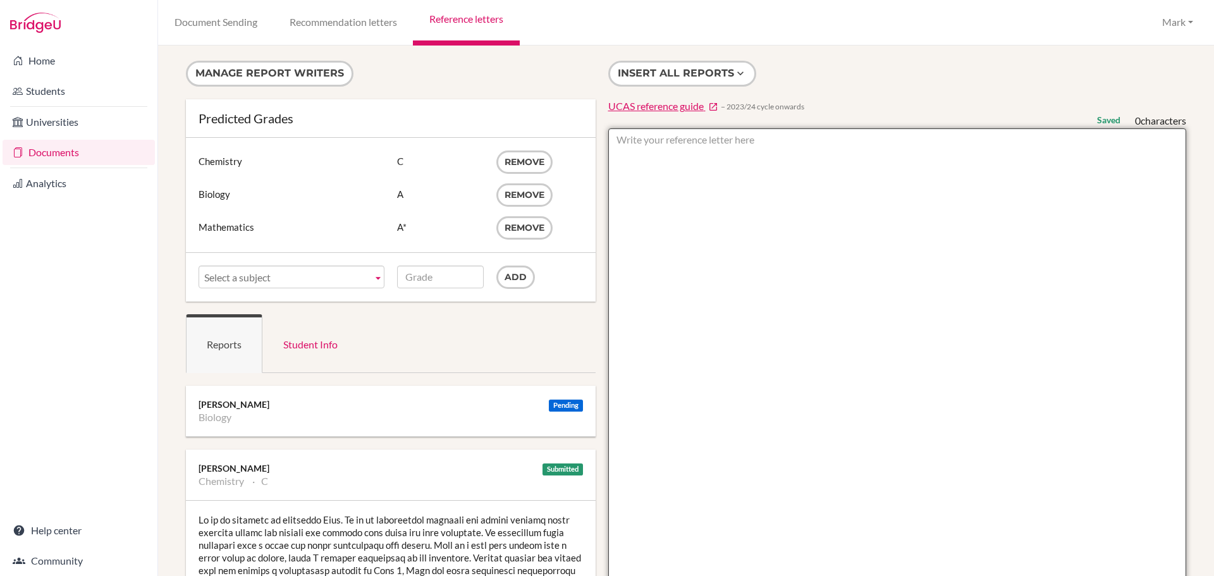
paste textarea "Throughout the course of his studies, [PERSON_NAME] has consistently demonstrat…"
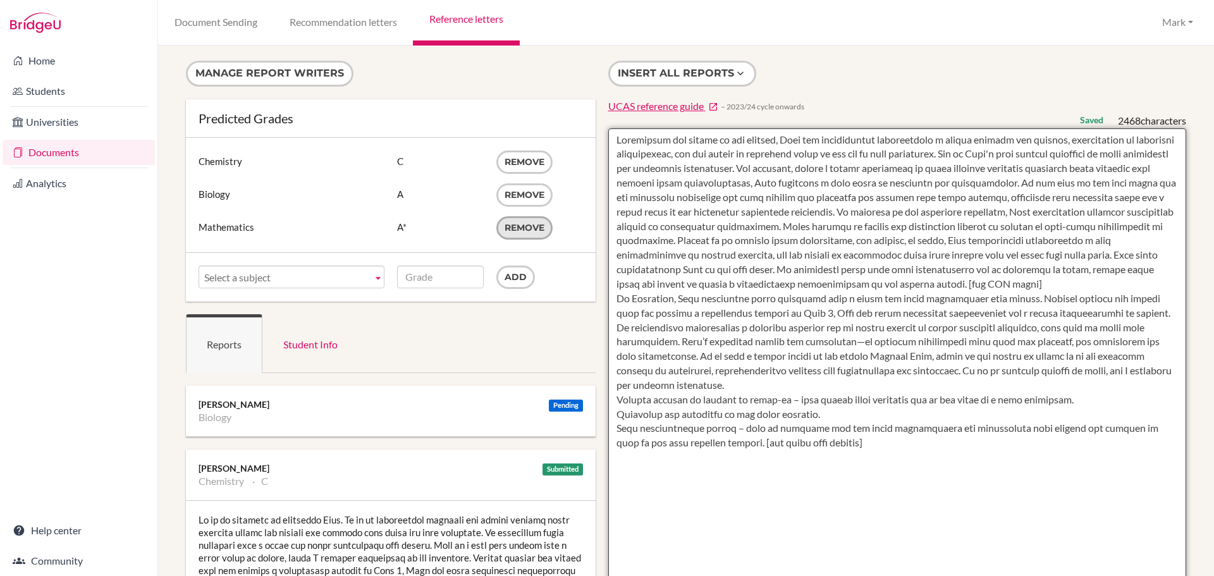
type textarea "Throughout the course of his studies, [PERSON_NAME] has consistently demonstrat…"
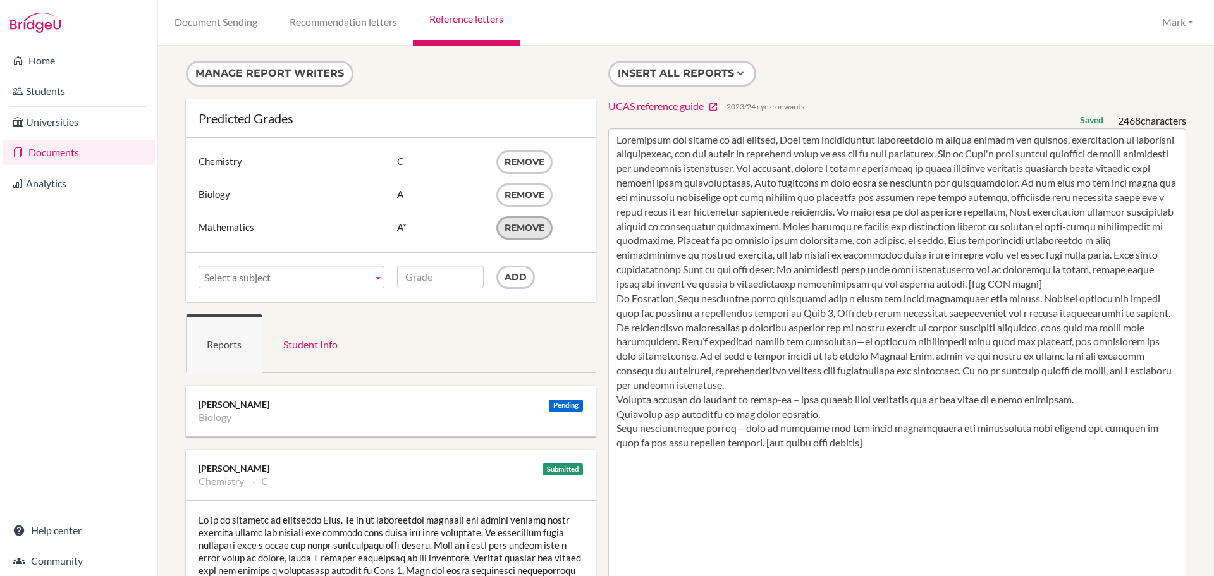
click at [514, 223] on button "Remove" at bounding box center [525, 227] width 56 height 23
